Goal: Browse casually

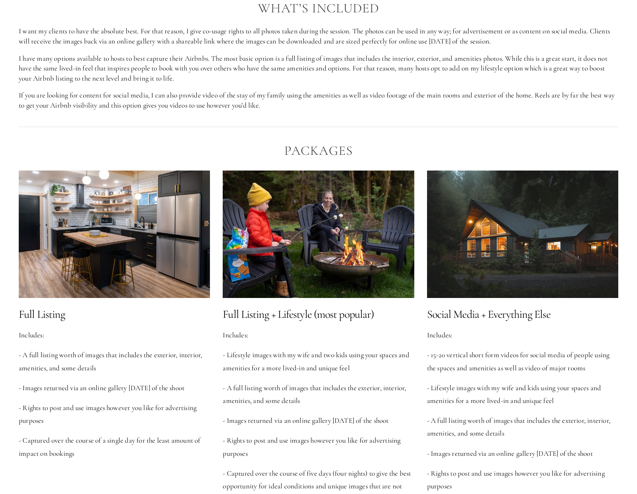
scroll to position [864, 0]
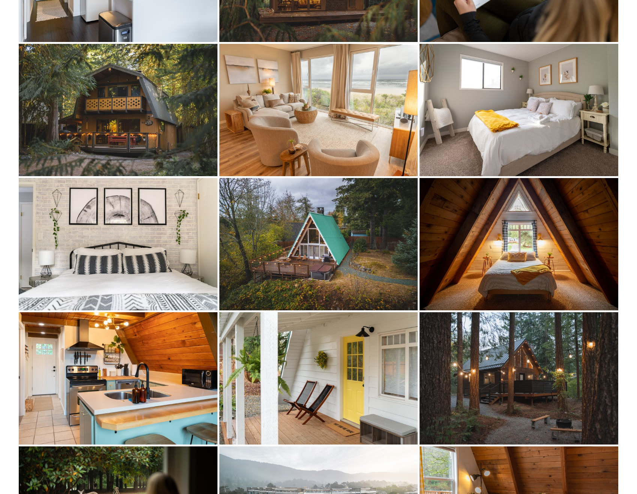
click at [140, 272] on img at bounding box center [118, 244] width 199 height 132
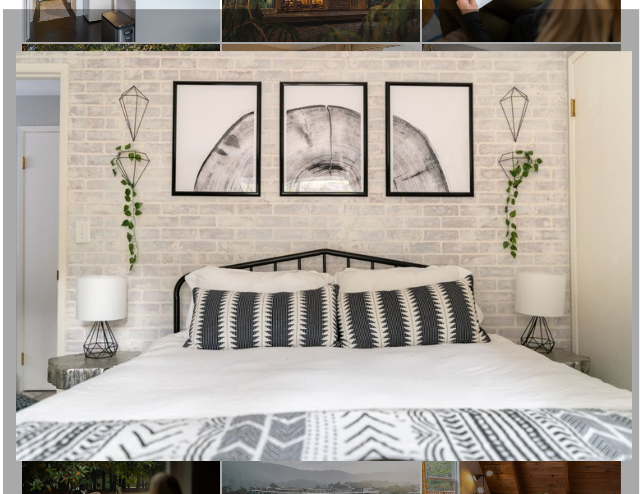
scroll to position [1920, 0]
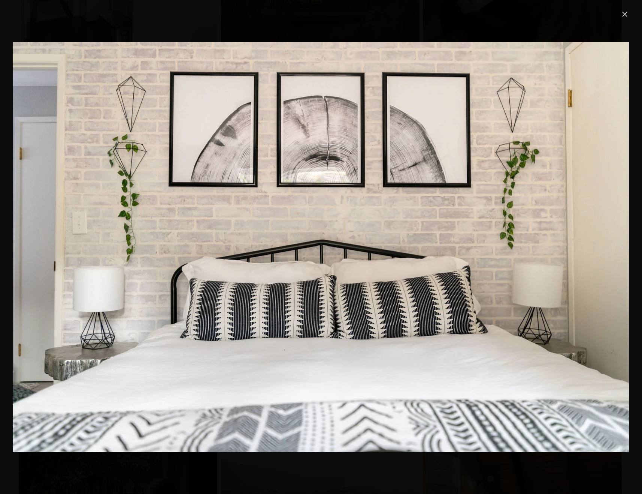
click at [624, 11] on link "Close" at bounding box center [625, 14] width 9 height 9
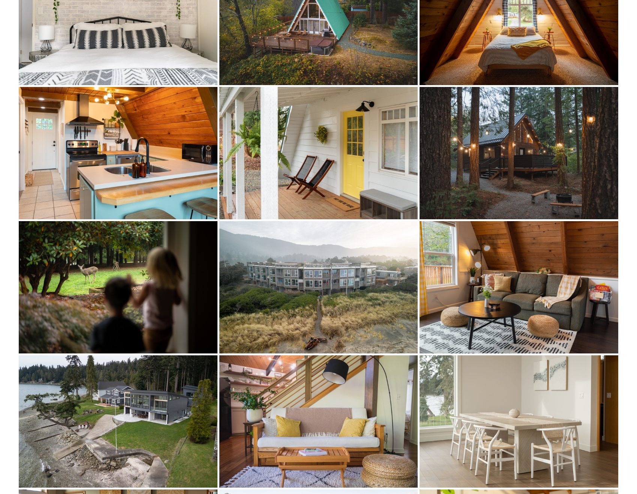
scroll to position [2185, 0]
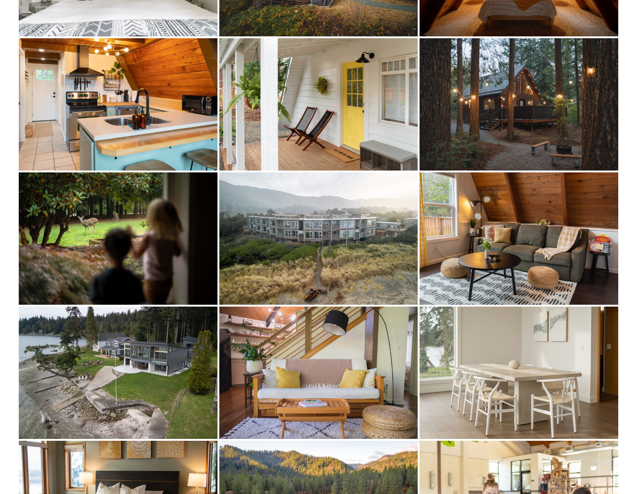
click at [152, 265] on img at bounding box center [118, 238] width 199 height 132
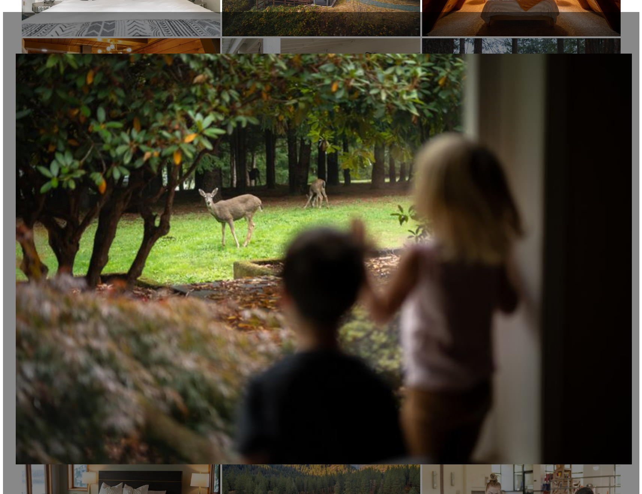
scroll to position [2197, 0]
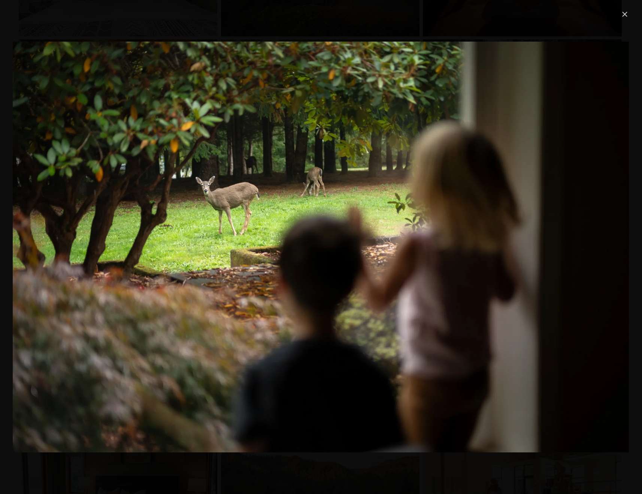
click at [622, 15] on link "Close" at bounding box center [625, 14] width 9 height 9
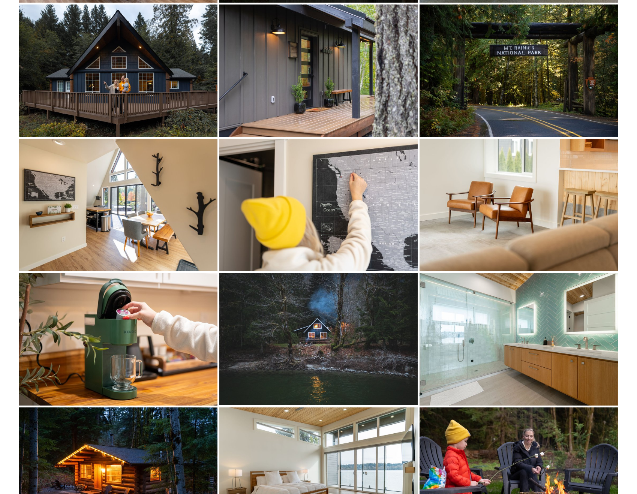
scroll to position [3970, 0]
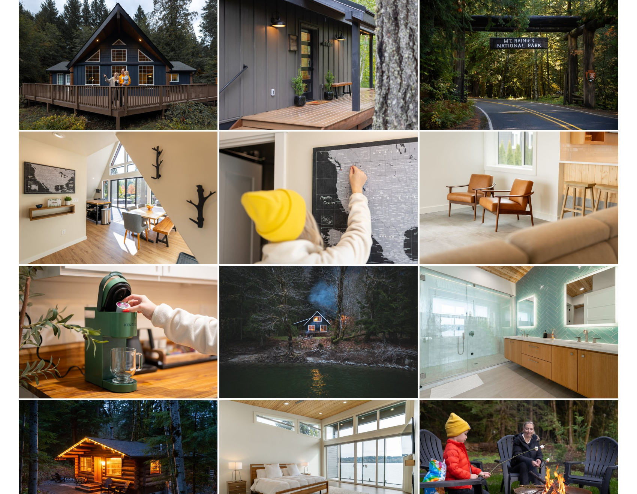
click at [147, 214] on img at bounding box center [118, 198] width 199 height 132
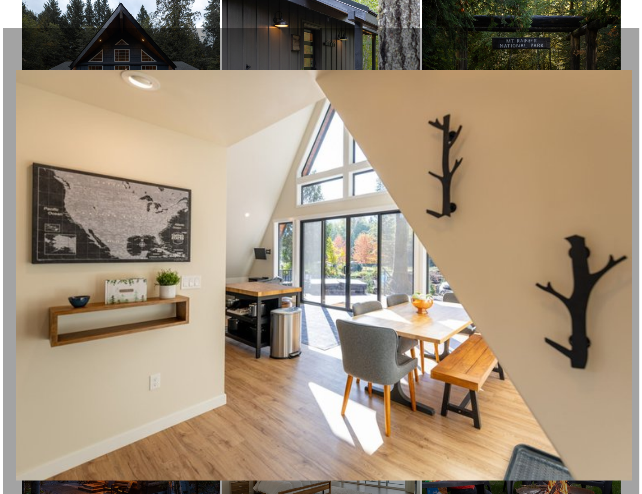
scroll to position [3998, 0]
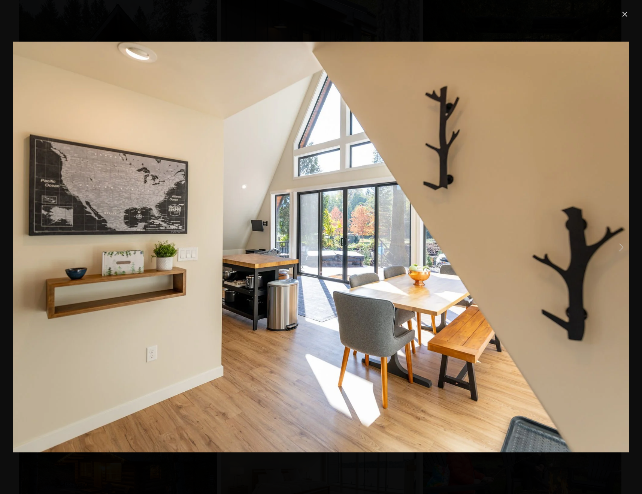
click at [622, 13] on link "Close" at bounding box center [625, 14] width 9 height 9
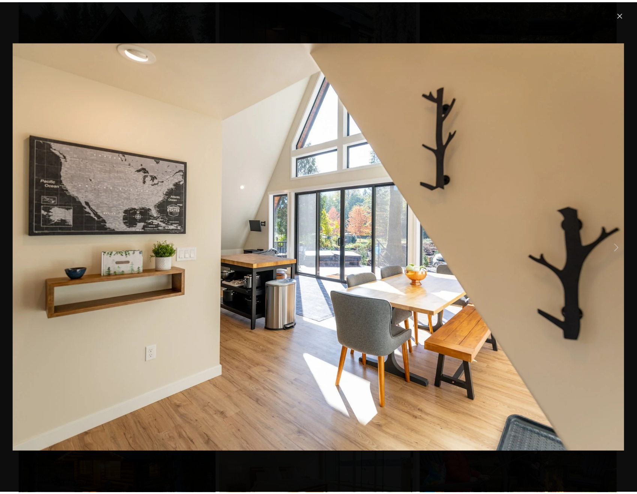
scroll to position [3970, 0]
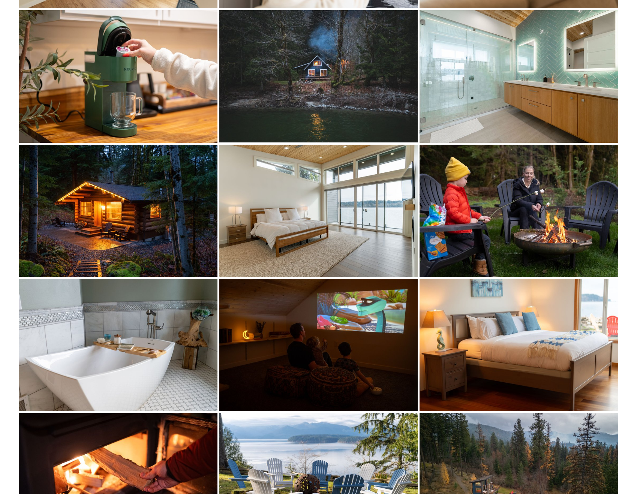
click at [132, 109] on img at bounding box center [118, 76] width 199 height 132
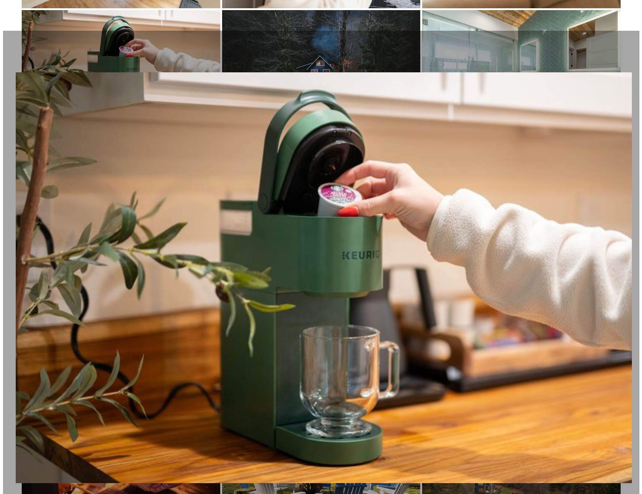
scroll to position [4256, 0]
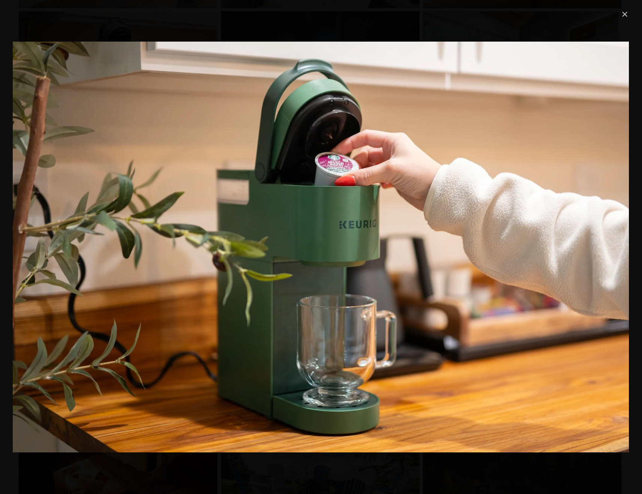
click at [625, 14] on link "Close" at bounding box center [625, 14] width 9 height 9
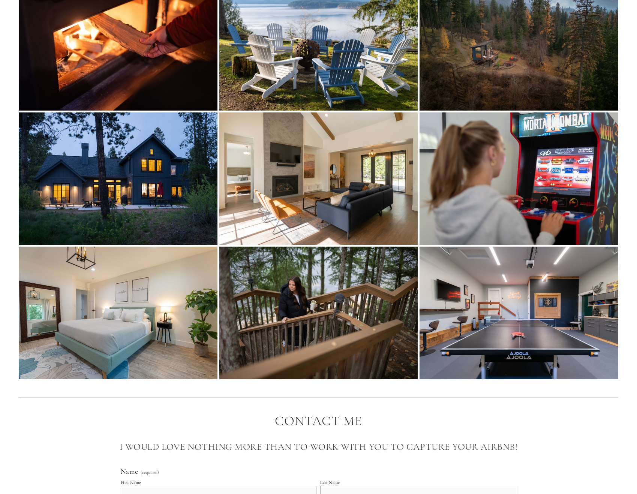
scroll to position [4662, 0]
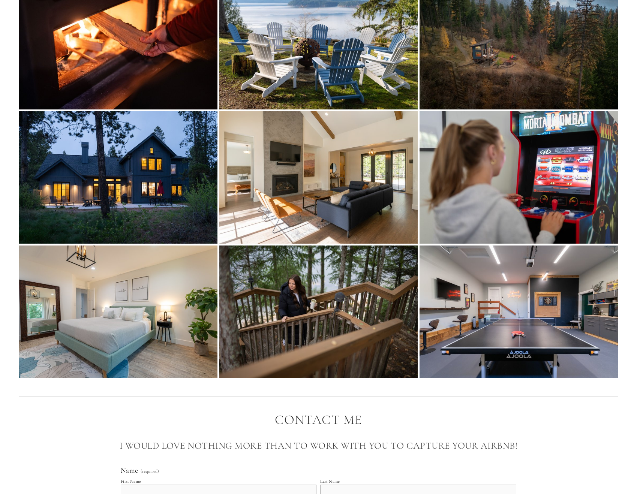
click at [323, 308] on img at bounding box center [318, 311] width 199 height 132
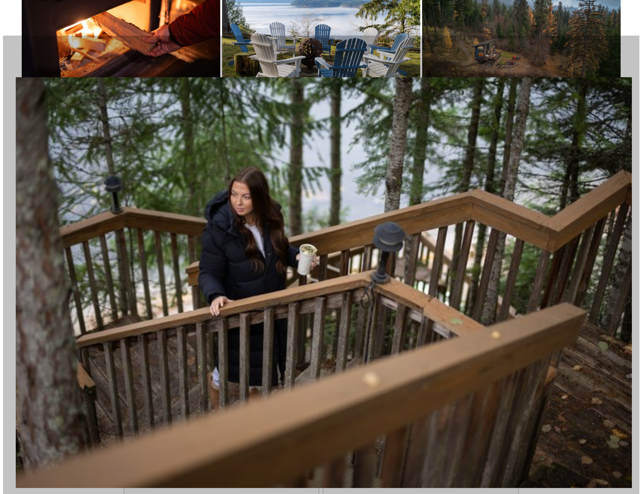
scroll to position [4697, 0]
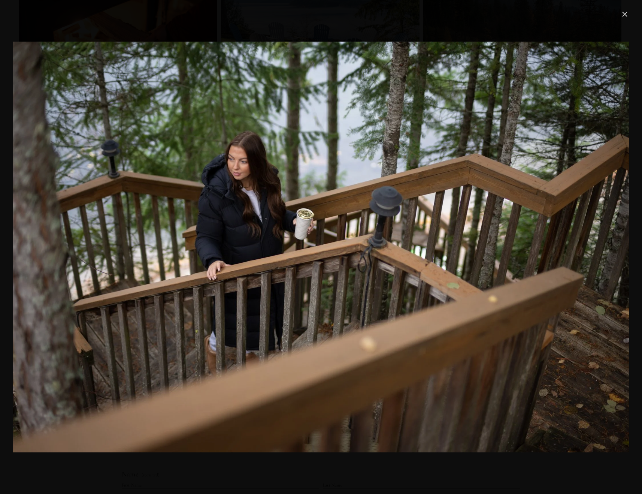
click at [627, 17] on link "Close" at bounding box center [625, 14] width 9 height 9
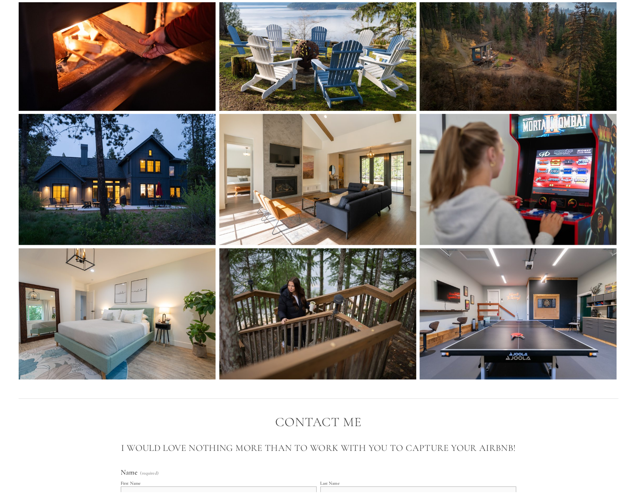
scroll to position [4662, 0]
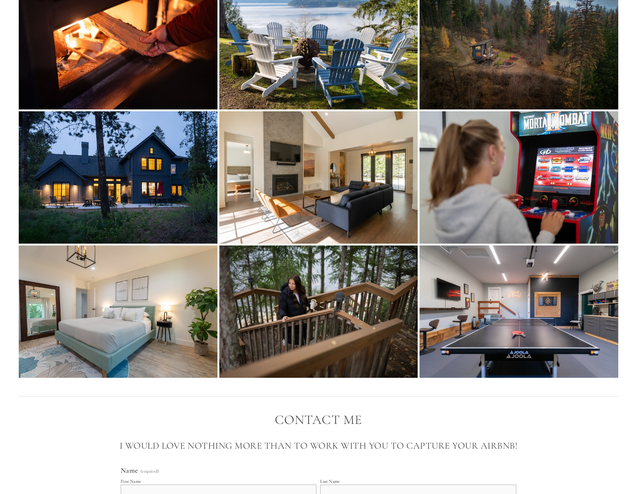
click at [323, 265] on img at bounding box center [318, 311] width 199 height 132
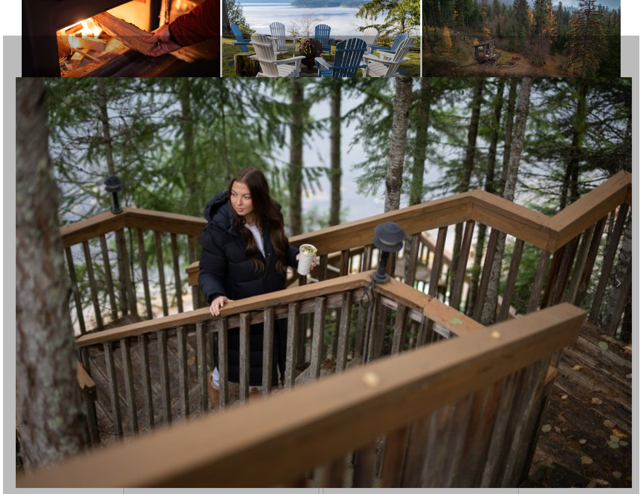
scroll to position [4697, 0]
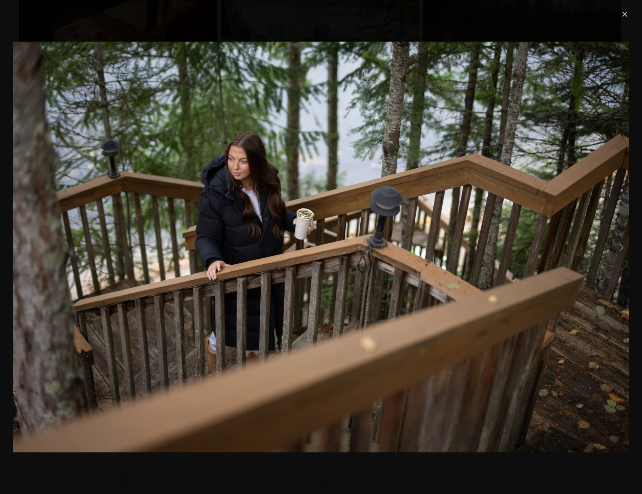
click at [623, 16] on link "Close" at bounding box center [625, 14] width 9 height 9
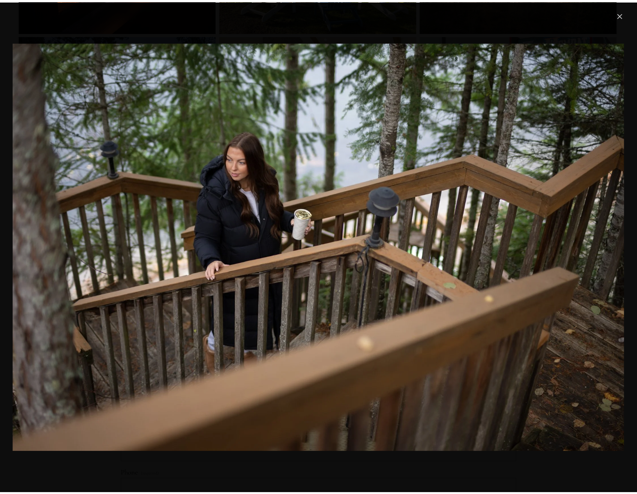
scroll to position [4739, 0]
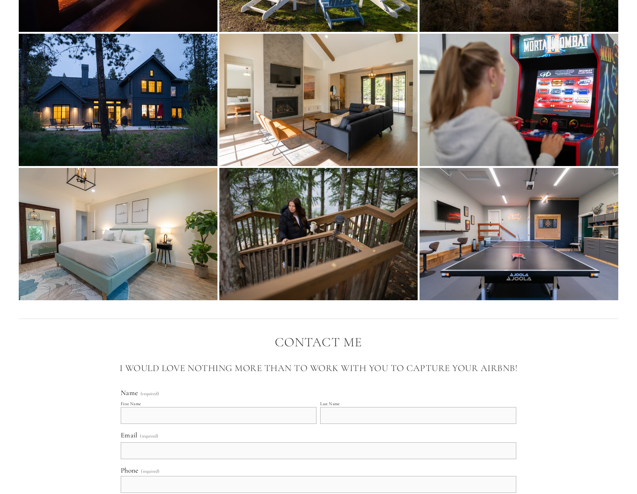
click at [309, 252] on img at bounding box center [318, 234] width 199 height 132
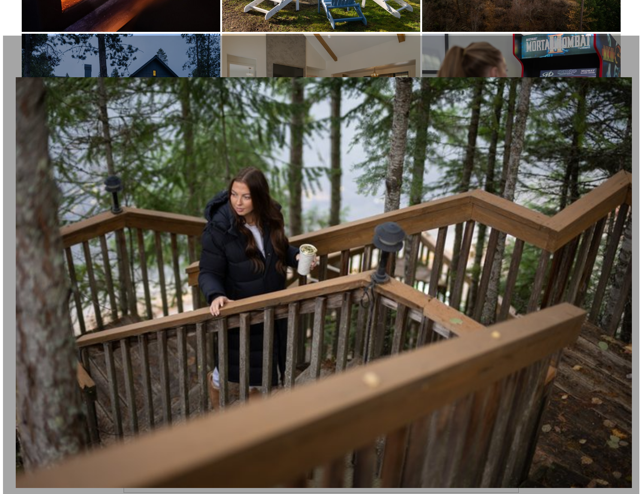
scroll to position [4775, 0]
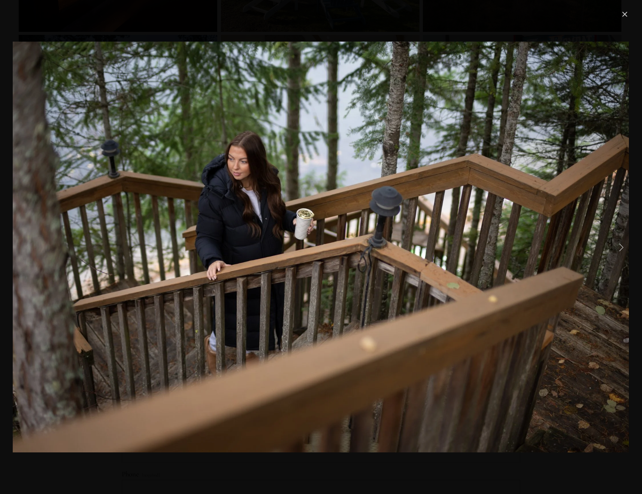
click at [627, 15] on link "Close" at bounding box center [625, 14] width 9 height 9
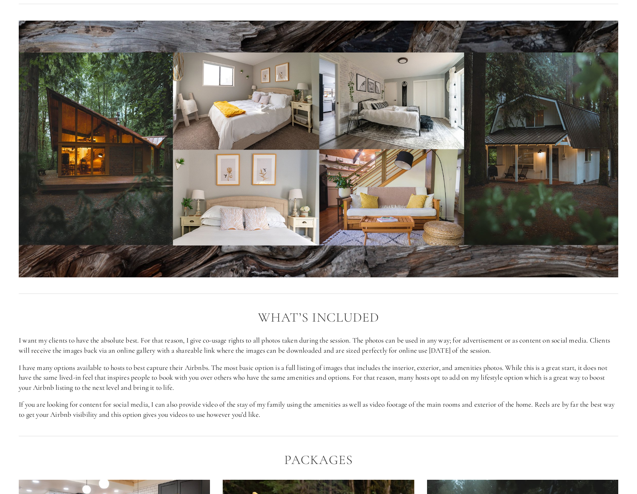
scroll to position [427, 0]
